Goal: Check status: Check status

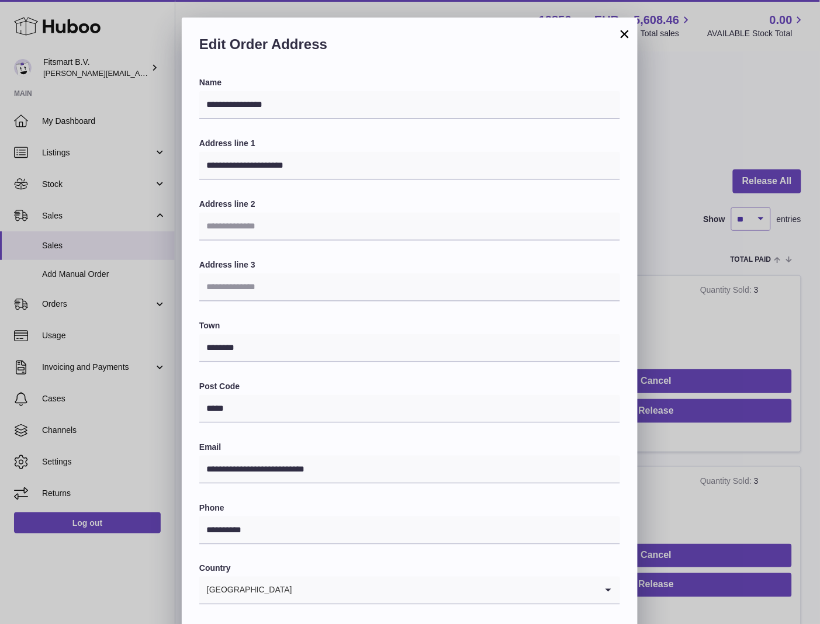
click at [620, 36] on button "×" at bounding box center [624, 34] width 14 height 14
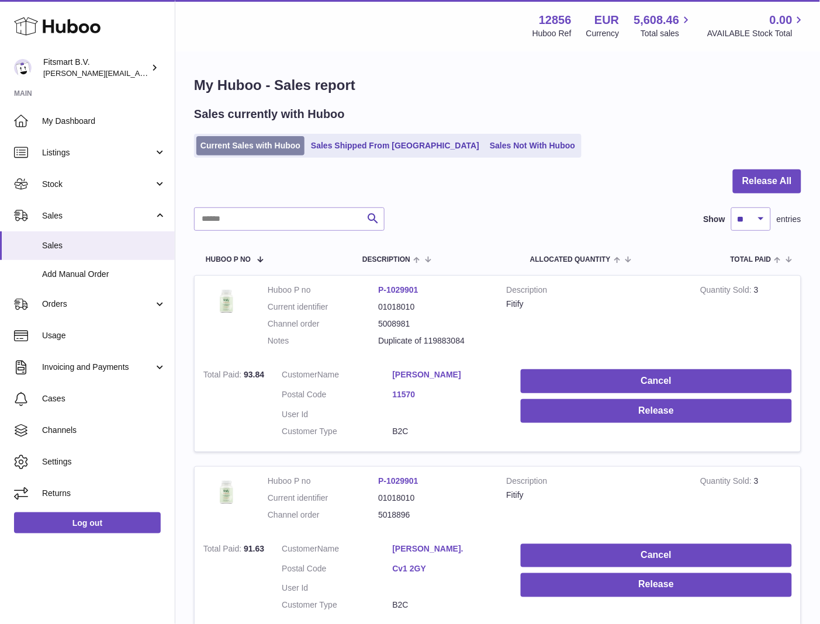
click at [273, 149] on link "Current Sales with Huboo" at bounding box center [250, 145] width 108 height 19
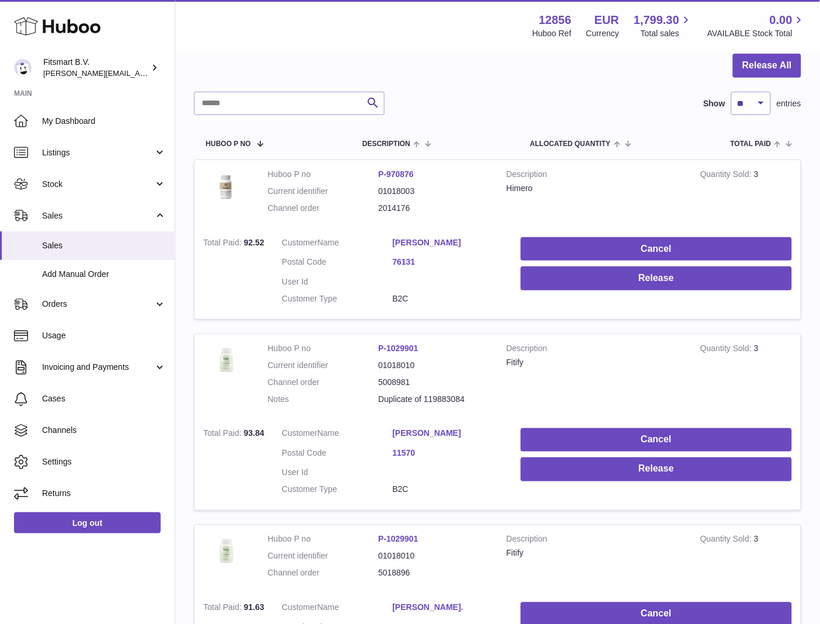
scroll to position [117, 0]
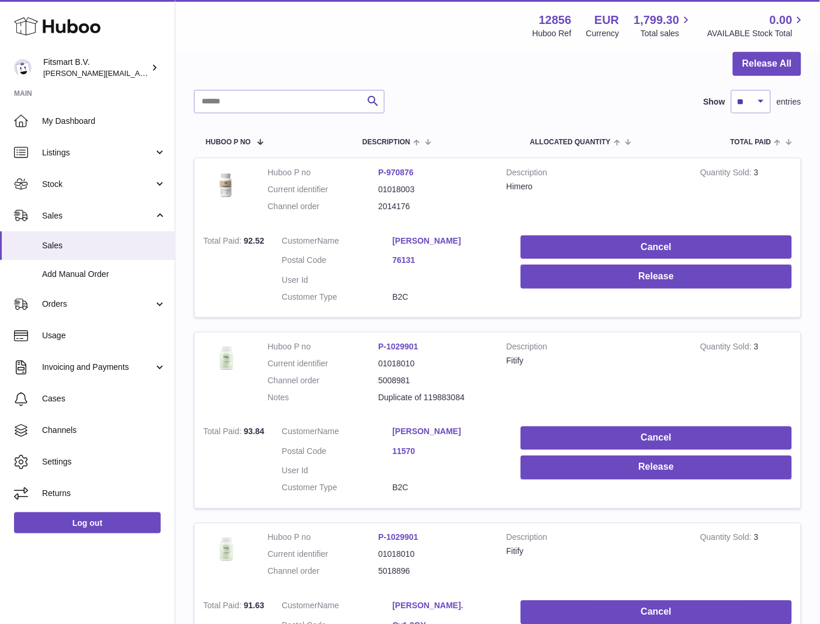
click at [438, 430] on link "sylvie tomasello" at bounding box center [448, 431] width 110 height 11
drag, startPoint x: 659, startPoint y: 387, endPoint x: 538, endPoint y: 385, distance: 120.9
click at [659, 387] on div at bounding box center [410, 312] width 820 height 624
click at [391, 377] on dd "5008981" at bounding box center [433, 380] width 110 height 11
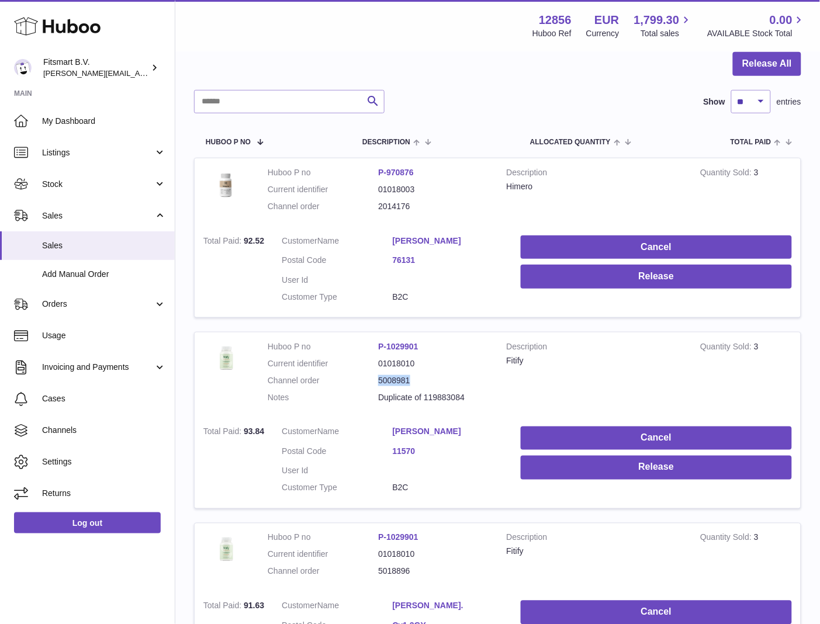
copy dd "5008981"
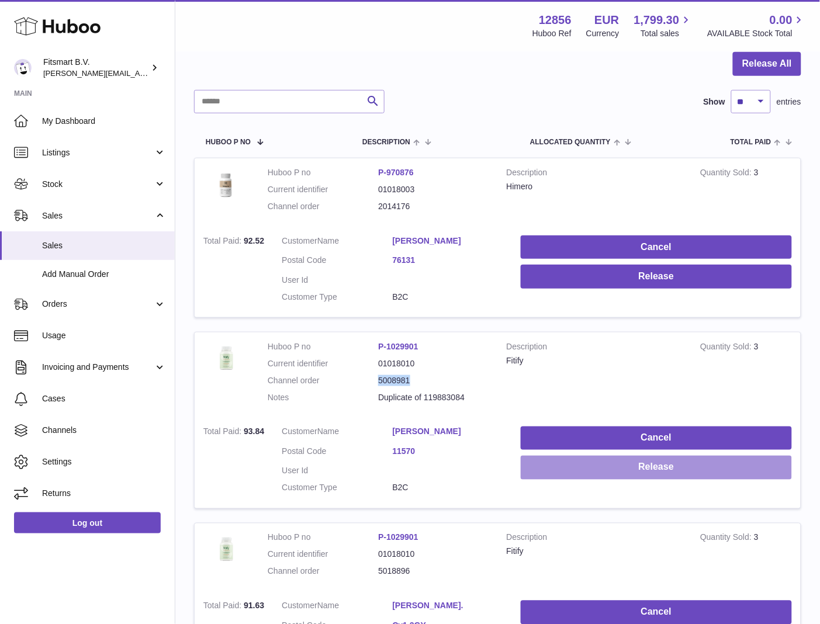
click at [622, 471] on button "Release" at bounding box center [655, 468] width 271 height 24
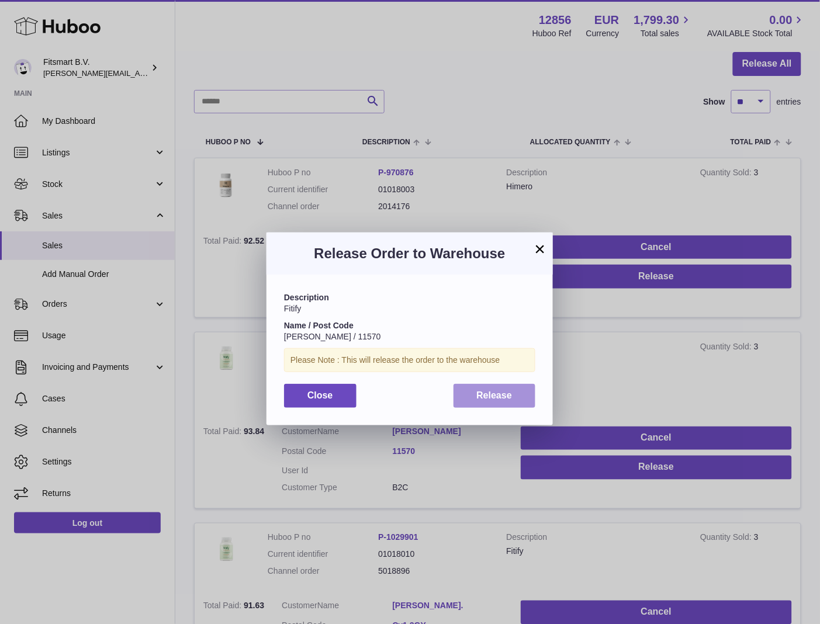
click at [492, 401] on button "Release" at bounding box center [494, 396] width 82 height 24
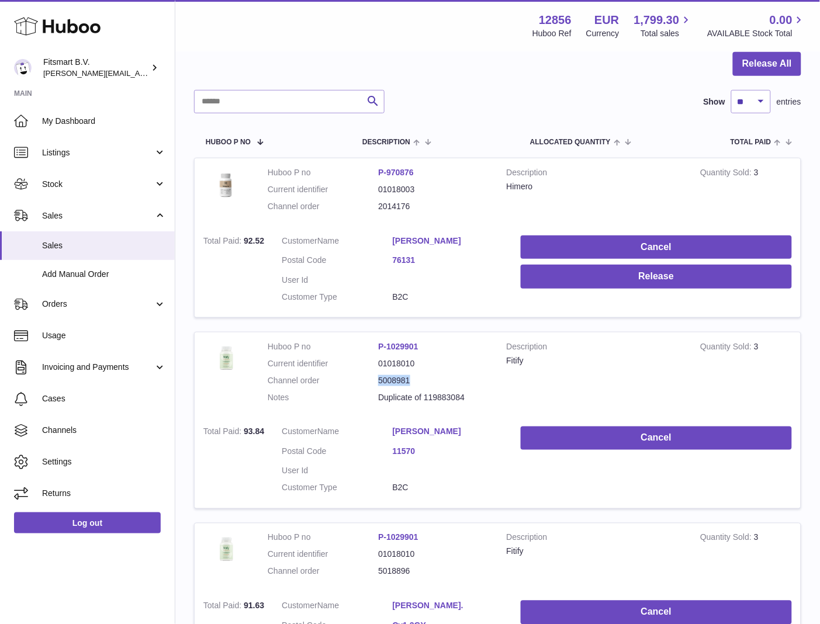
scroll to position [0, 0]
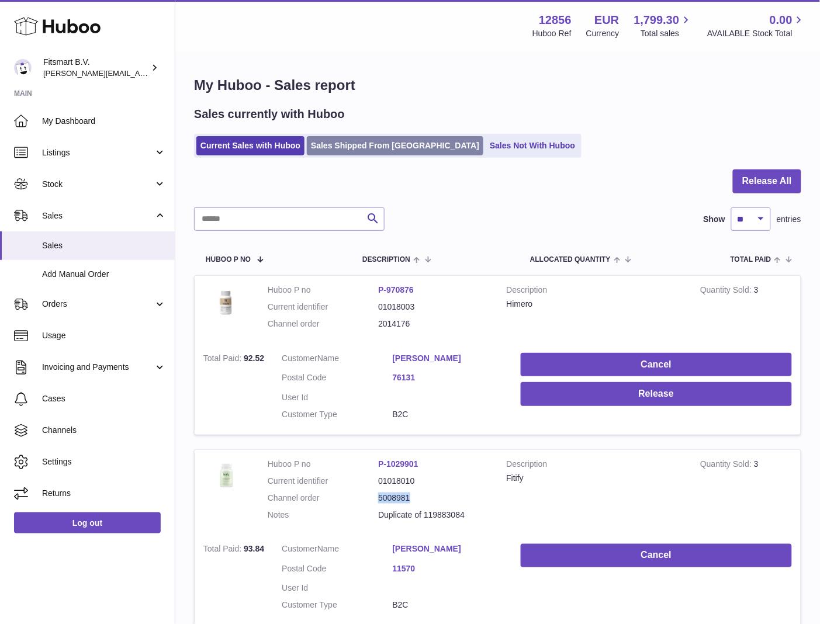
click at [343, 141] on link "Sales Shipped From [GEOGRAPHIC_DATA]" at bounding box center [395, 145] width 176 height 19
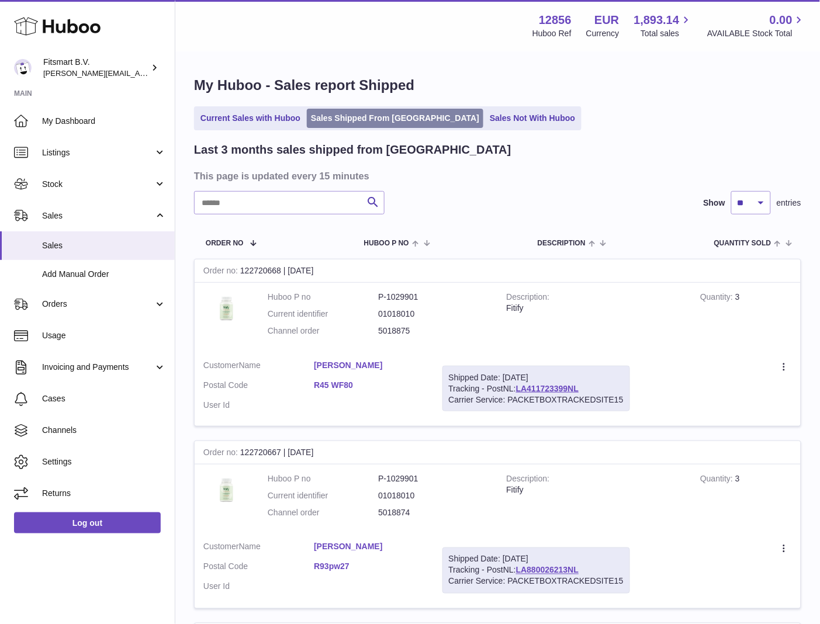
click at [356, 114] on link "Sales Shipped From [GEOGRAPHIC_DATA]" at bounding box center [395, 118] width 176 height 19
click at [306, 197] on input "text" at bounding box center [289, 202] width 190 height 23
paste input "*******"
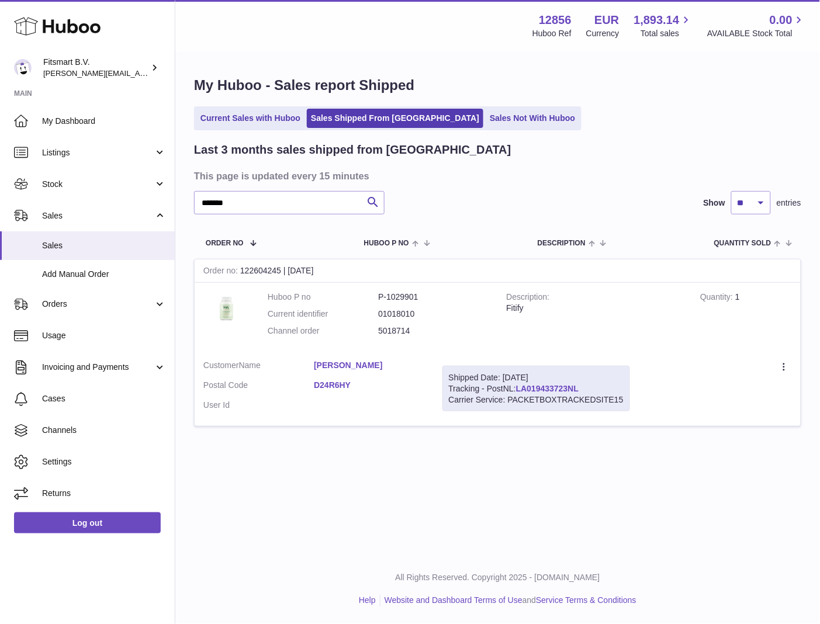
click at [555, 389] on link "LA019433723NL" at bounding box center [547, 388] width 63 height 9
click at [298, 195] on input "*******" at bounding box center [289, 202] width 190 height 23
paste input "text"
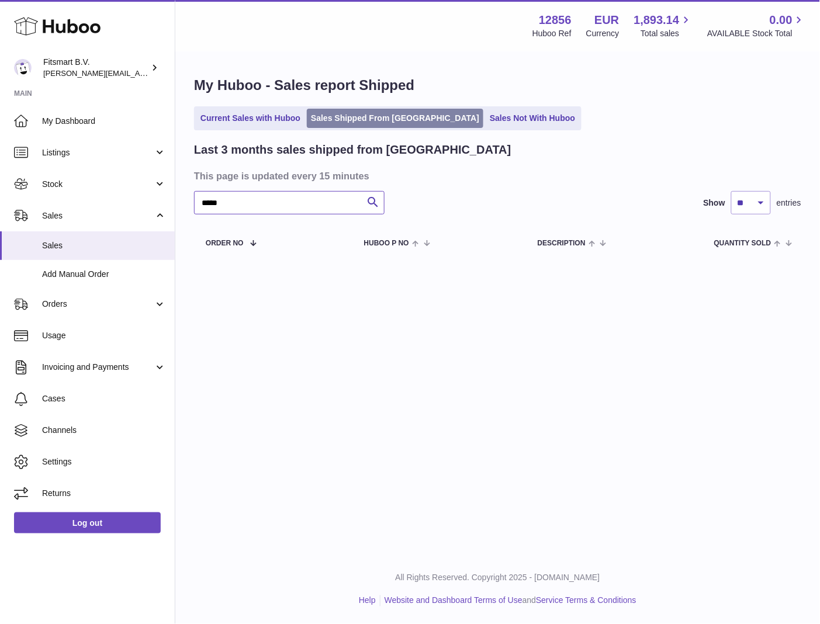
type input "*****"
click at [350, 116] on link "Sales Shipped From [GEOGRAPHIC_DATA]" at bounding box center [395, 118] width 176 height 19
